Goal: Book appointment/travel/reservation

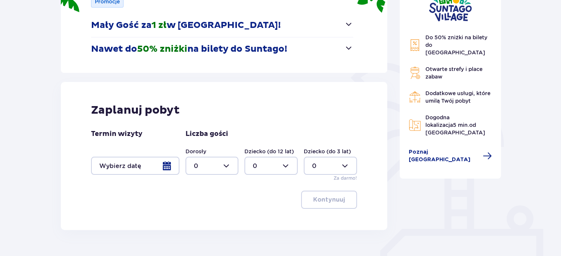
scroll to position [124, 0]
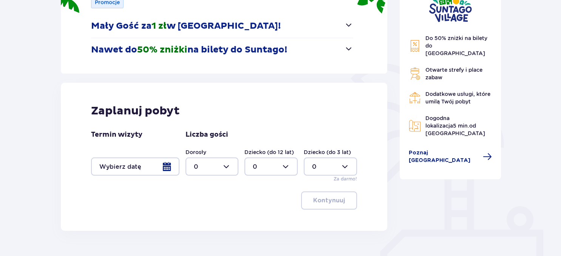
click at [163, 167] on div at bounding box center [135, 167] width 88 height 18
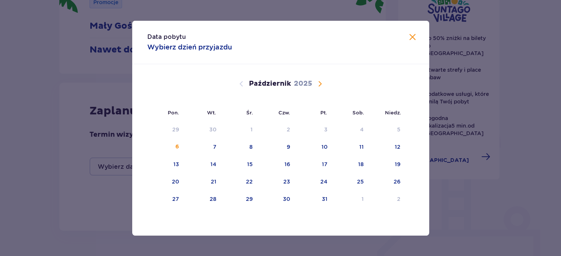
click at [321, 82] on span "Następny miesiąc" at bounding box center [320, 83] width 9 height 9
click at [356, 163] on div "15" at bounding box center [350, 164] width 37 height 17
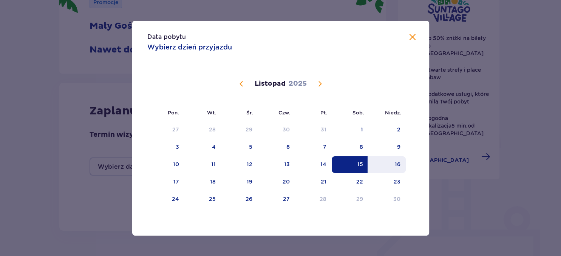
click at [399, 166] on div "16" at bounding box center [398, 165] width 6 height 8
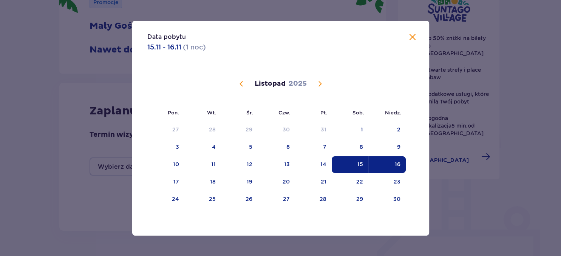
type input "[DATE] - [DATE]"
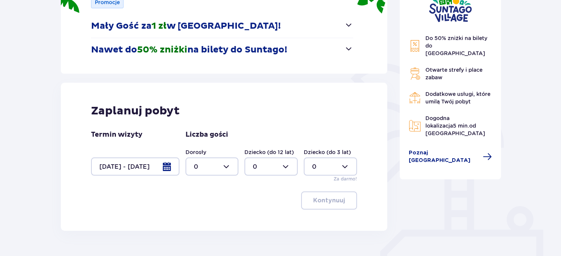
click at [221, 167] on div at bounding box center [212, 167] width 53 height 18
click at [198, 221] on div "2" at bounding box center [212, 221] width 37 height 8
type input "2"
click at [285, 166] on div at bounding box center [271, 167] width 53 height 18
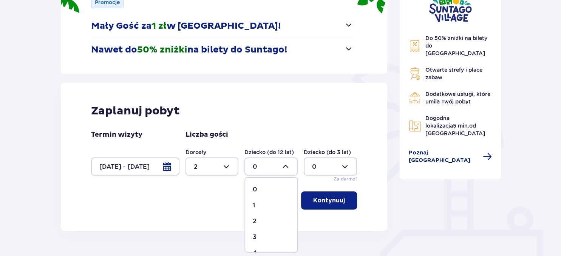
click at [260, 221] on div "2" at bounding box center [271, 221] width 37 height 8
type input "2"
click at [347, 167] on div at bounding box center [330, 167] width 53 height 18
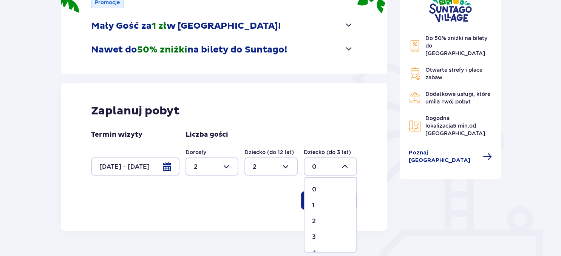
click at [319, 189] on div "0" at bounding box center [330, 190] width 37 height 8
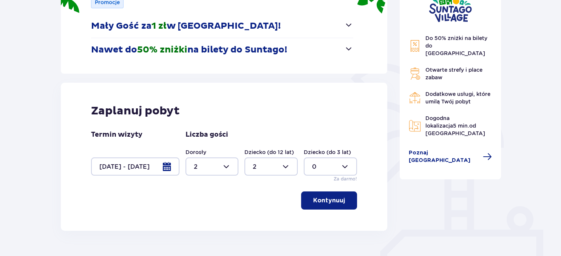
click at [333, 206] on button "Kontynuuj" at bounding box center [329, 201] width 56 height 18
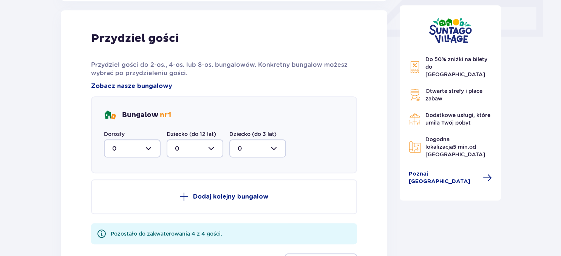
scroll to position [355, 0]
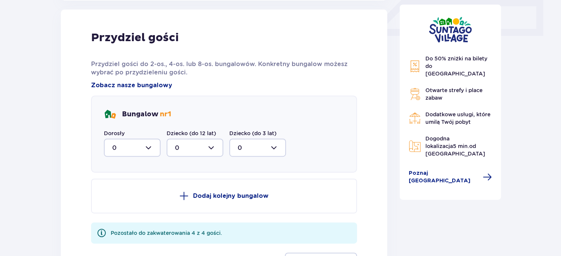
click at [150, 149] on div at bounding box center [132, 148] width 57 height 18
click at [120, 205] on div "2" at bounding box center [132, 202] width 40 height 8
type input "2"
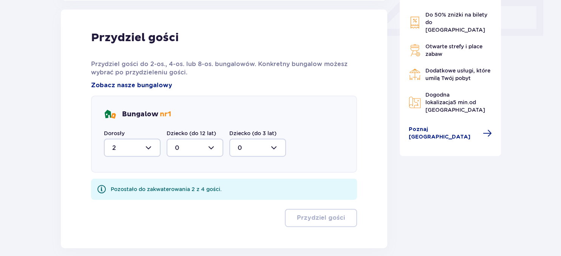
click at [213, 148] on div at bounding box center [195, 148] width 57 height 18
click at [186, 200] on div "2" at bounding box center [195, 202] width 40 height 8
type input "2"
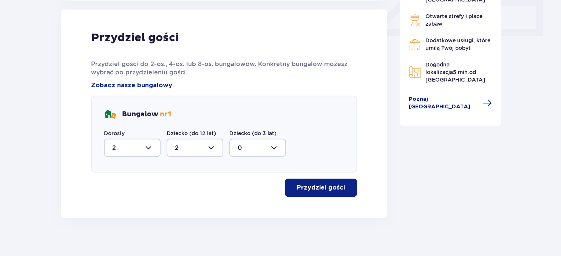
click at [311, 189] on p "Przydziel gości" at bounding box center [321, 188] width 48 height 8
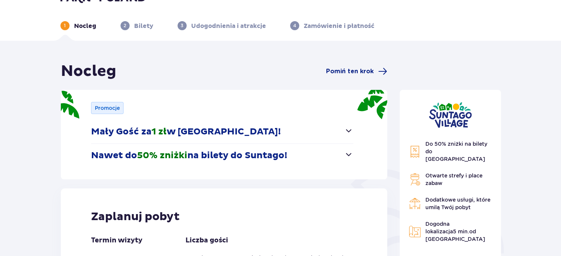
scroll to position [13, 0]
